Goal: Find contact information: Find contact information

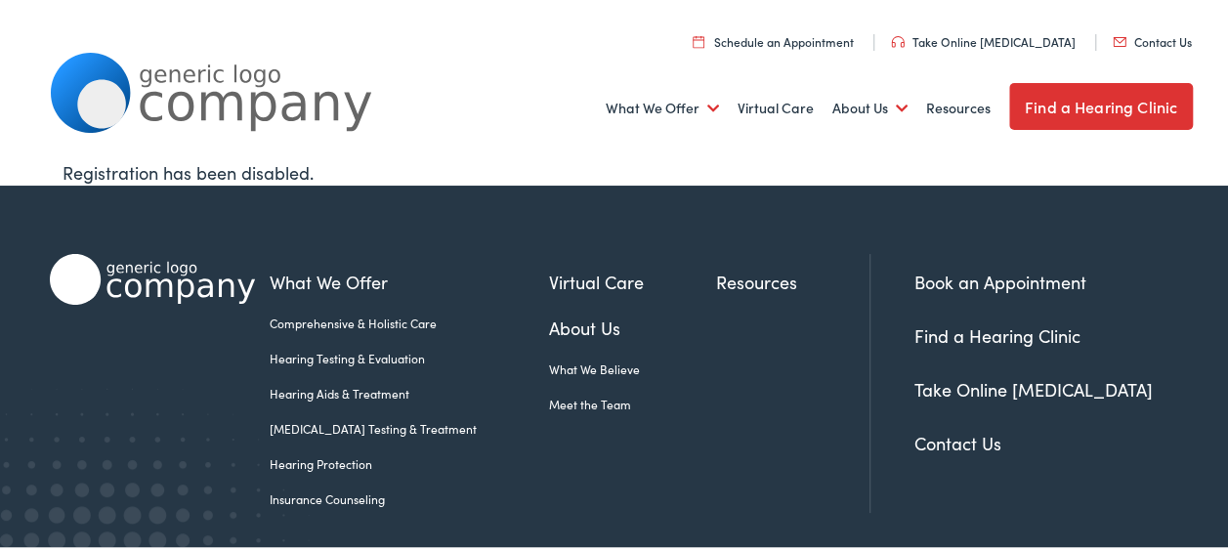
click at [1140, 38] on link "Contact Us" at bounding box center [1152, 38] width 79 height 17
